Goal: Transaction & Acquisition: Obtain resource

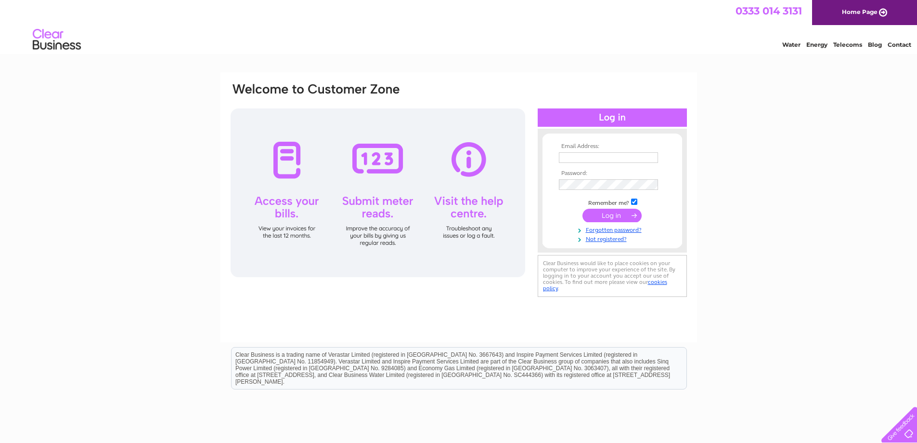
click at [607, 156] on input "text" at bounding box center [608, 157] width 99 height 11
type input "[PERSON_NAME][EMAIL_ADDRESS][DOMAIN_NAME]"
click at [876, 56] on html "0333 014 3131 Home Page Water Energy Telecoms Blog Contact" at bounding box center [458, 28] width 917 height 56
click at [617, 216] on input "submit" at bounding box center [612, 215] width 59 height 13
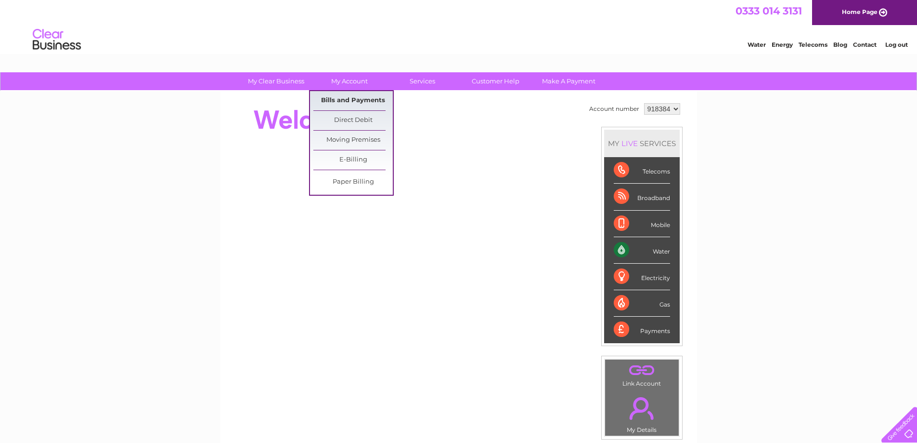
click at [342, 102] on link "Bills and Payments" at bounding box center [353, 100] width 79 height 19
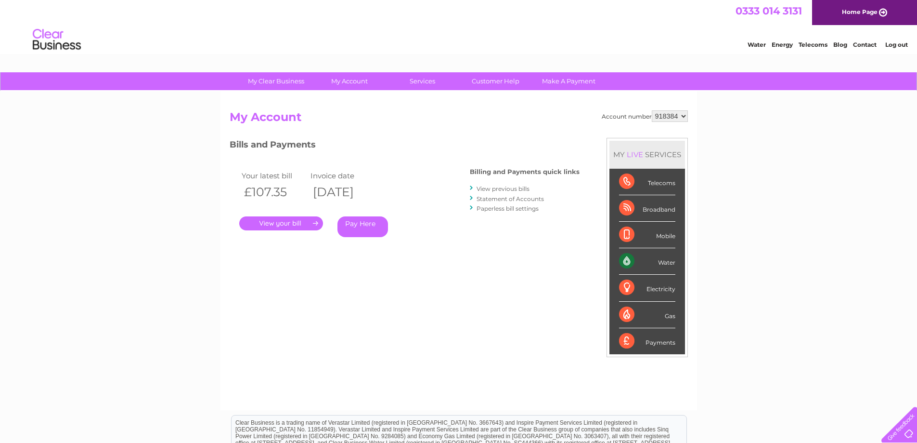
click at [292, 222] on link "." at bounding box center [281, 223] width 84 height 14
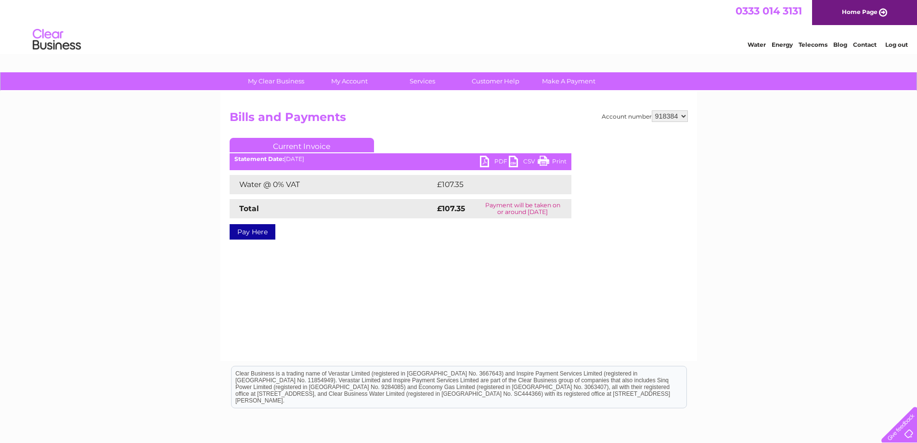
click at [479, 162] on div "Statement Date: 02/09/2025" at bounding box center [401, 159] width 342 height 7
click at [485, 164] on link "PDF" at bounding box center [494, 163] width 29 height 14
click at [897, 45] on link "Log out" at bounding box center [897, 44] width 23 height 7
